Goal: Task Accomplishment & Management: Manage account settings

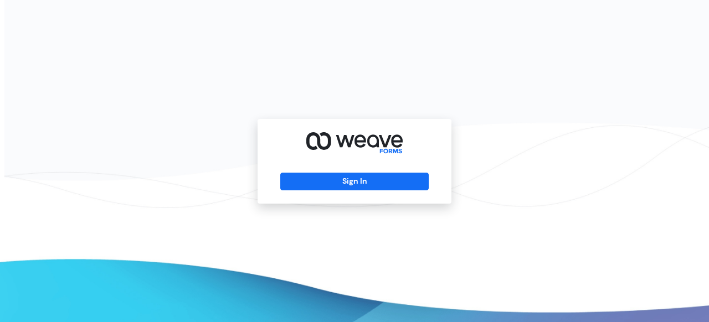
click at [400, 190] on div "Sign In" at bounding box center [355, 161] width 194 height 85
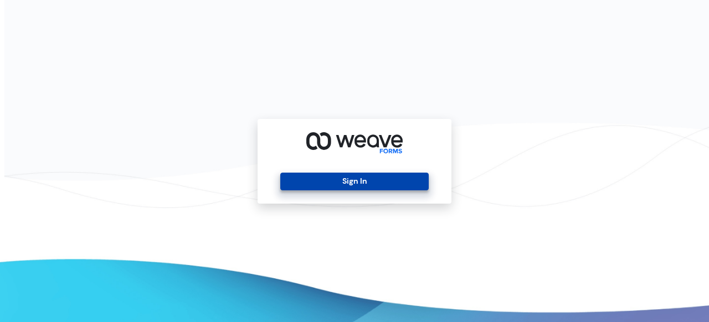
click at [398, 186] on button "Sign In" at bounding box center [354, 182] width 148 height 18
